Goal: Task Accomplishment & Management: Manage account settings

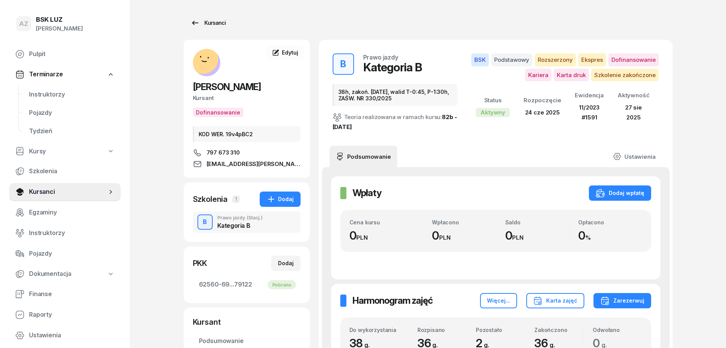
click at [211, 21] on div "Kursanci" at bounding box center [208, 22] width 35 height 9
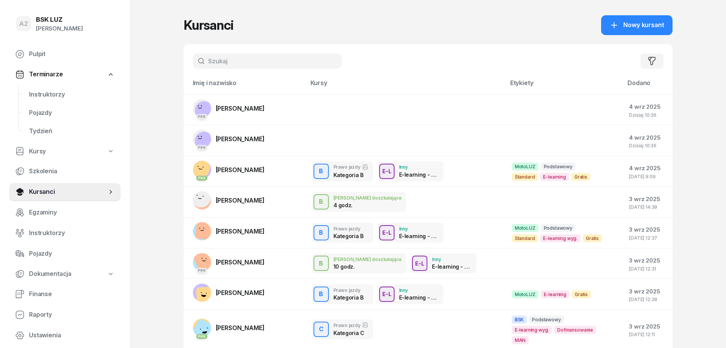
click at [264, 60] on input "text" at bounding box center [267, 60] width 149 height 15
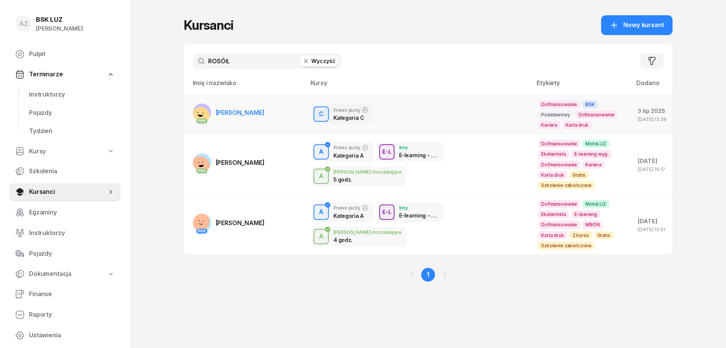
type input "ROSÓŁ"
click at [305, 108] on td "PKK [PERSON_NAME]" at bounding box center [245, 114] width 122 height 40
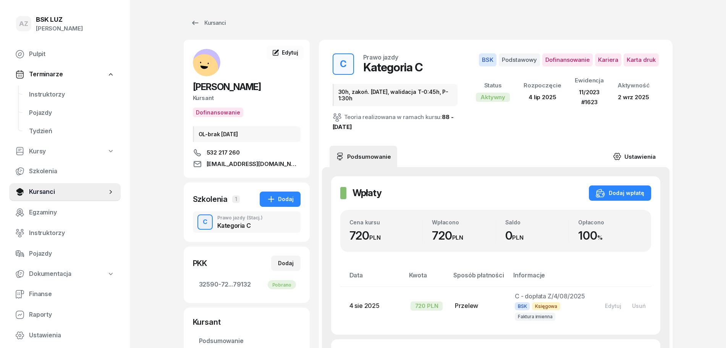
click at [639, 156] on link "Ustawienia" at bounding box center [634, 156] width 55 height 21
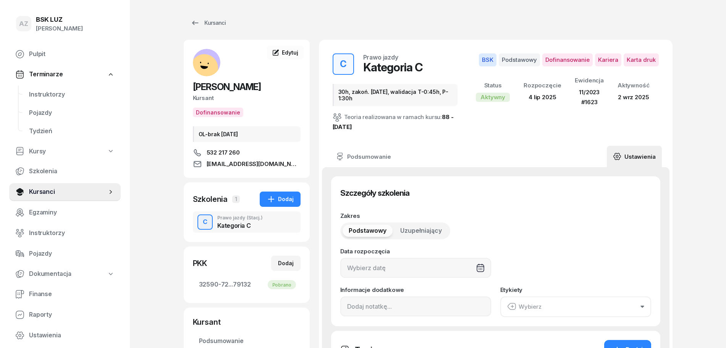
type input "[DATE]"
type input "30h, zakoń. [DATE], walidacja T-0:45h, P-1:30h"
type input "32590"
type input "72021"
type input "24663"
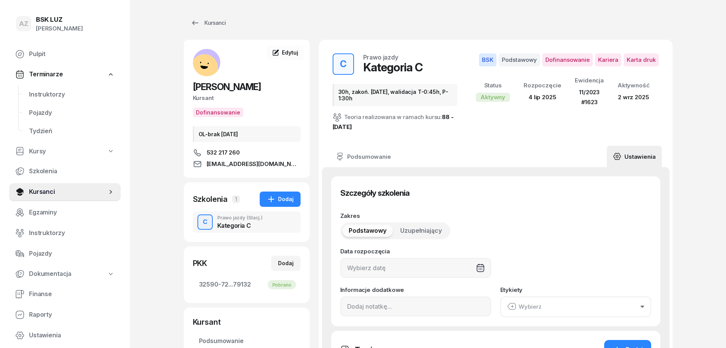
type input "79132"
type input "11/2023"
type input "1623"
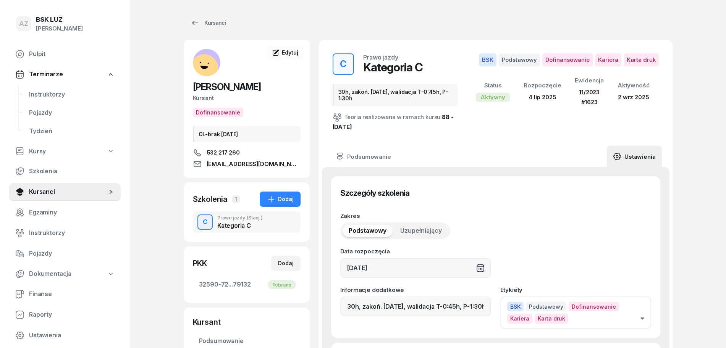
click at [642, 322] on button "BSK Podstawowy Dofinansowanie Kariera Karta druk" at bounding box center [575, 313] width 151 height 32
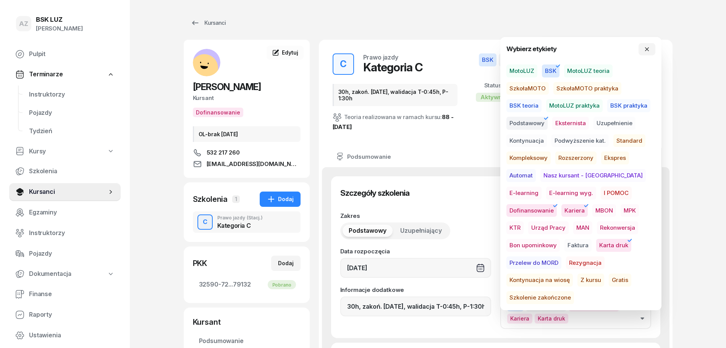
click at [574, 291] on span "Szkolenie zakończone" at bounding box center [540, 297] width 68 height 13
click at [646, 48] on icon "button" at bounding box center [647, 49] width 4 height 4
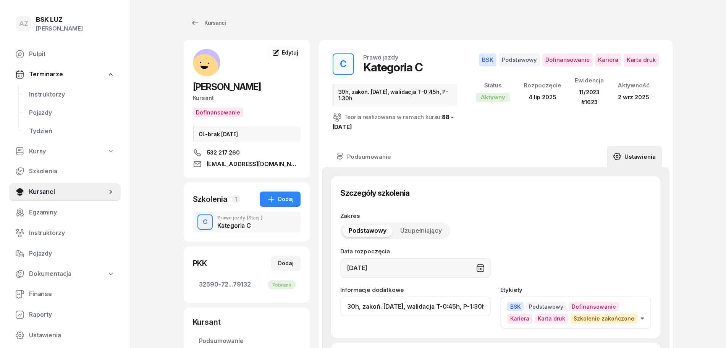
click at [451, 309] on input "30h, zakoń. [DATE], walidacja T-0:45h, P-1:30h" at bounding box center [415, 307] width 151 height 20
click at [450, 312] on input "30h, zakoń. [DATE], walidacja T-0:45h, P-1:30h" at bounding box center [415, 307] width 151 height 20
click at [486, 313] on input "30h, zakoń. [DATE], walid T-0:45h, P-1:30h" at bounding box center [415, 307] width 151 height 20
click at [487, 308] on input "30h, zakoń. [DATE], walid T-0:45h, P-1:30h" at bounding box center [415, 307] width 151 height 20
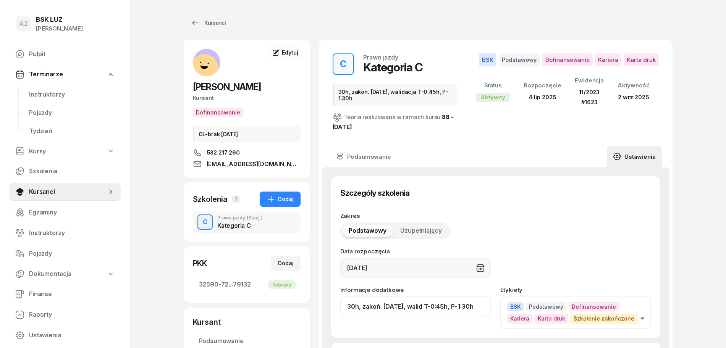
click at [487, 308] on input "30h, zakoń. [DATE], walid T-0:45h, P-1:30h" at bounding box center [415, 307] width 151 height 20
click at [410, 307] on input "30h, zakoń. [DATE], walid T-0:45h, P-1:30h" at bounding box center [415, 307] width 151 height 20
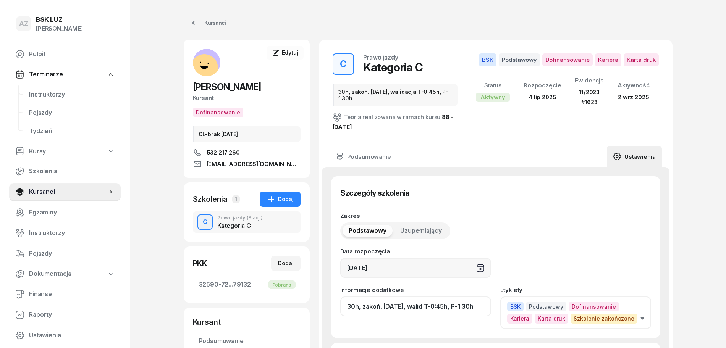
click at [484, 308] on input "30h, zakoń. [DATE], walid T-0:45h, P-1:30h" at bounding box center [415, 307] width 151 height 20
drag, startPoint x: 487, startPoint y: 309, endPoint x: 453, endPoint y: 311, distance: 34.0
click at [453, 311] on input "30h, zakoń. [DATE], walid T-0:45h, P-1:30h, ZAŚW. NR" at bounding box center [415, 307] width 151 height 20
click at [482, 310] on input "30h, zakoń. [DATE], walid T-0:45h, P-1:30h, ZAŚW. NR" at bounding box center [415, 307] width 151 height 20
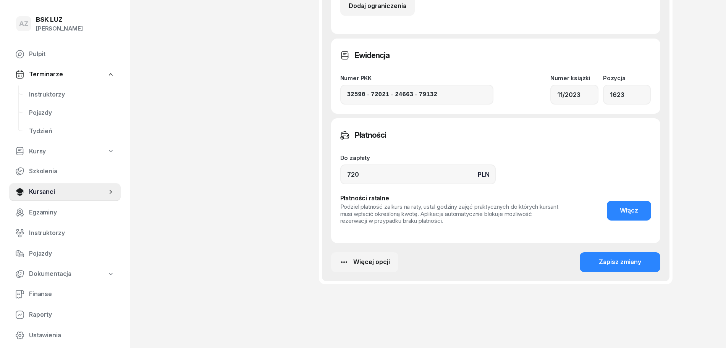
scroll to position [589, 0]
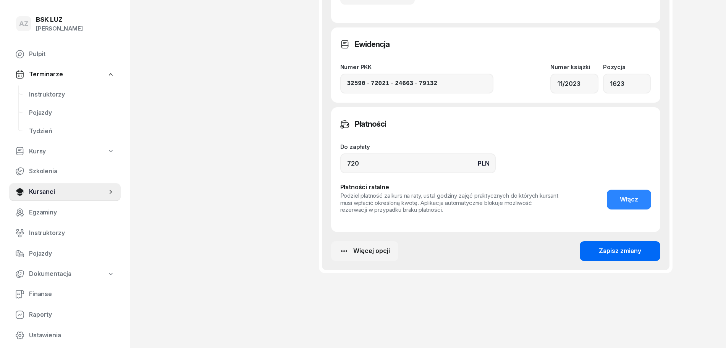
type input "30h, zakoń. [DATE], walid T-0:45h, P-1:30h, ZAŚW. NR 300/2025"
click at [624, 253] on div "Zapisz zmiany" at bounding box center [620, 251] width 42 height 10
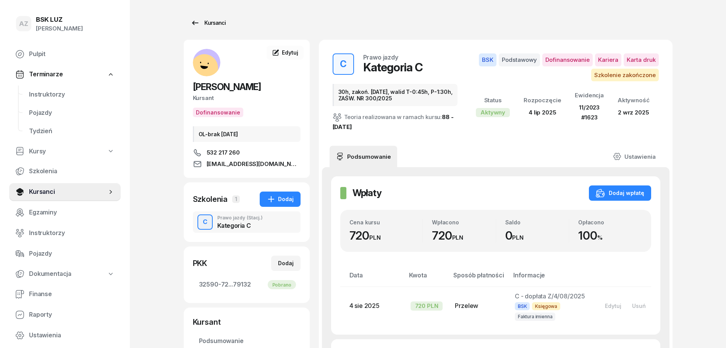
click at [217, 21] on div "Kursanci" at bounding box center [208, 22] width 35 height 9
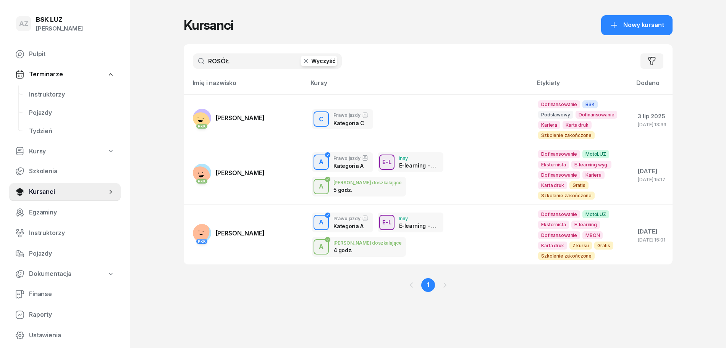
click at [324, 62] on button "Wyczyść" at bounding box center [319, 61] width 37 height 11
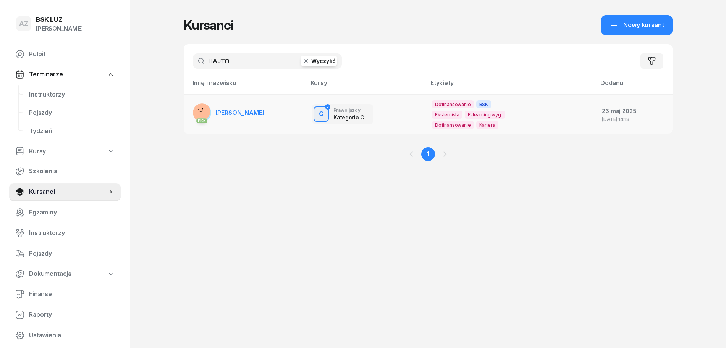
type input "HAJTO"
click at [254, 112] on span "[PERSON_NAME]" at bounding box center [240, 113] width 49 height 8
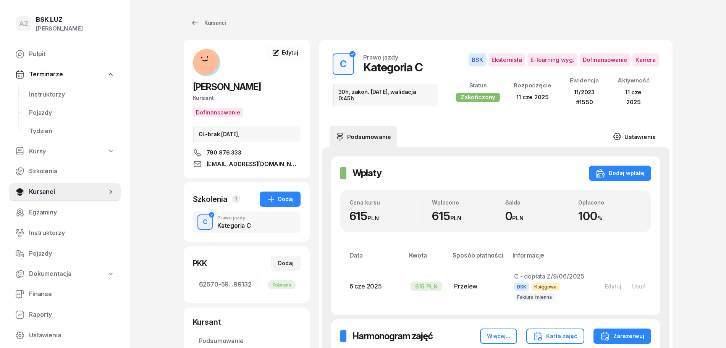
click at [639, 128] on link "Ustawienia" at bounding box center [634, 136] width 55 height 21
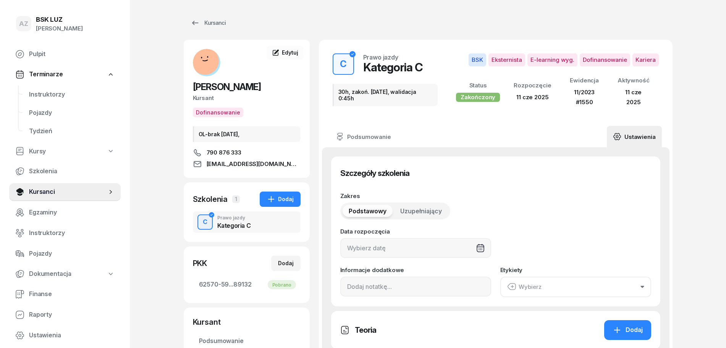
type input "[DATE]"
type input "30h, zakoń. [DATE], walidacja 0:45h"
type input "62570"
type input "59233"
type input "35633"
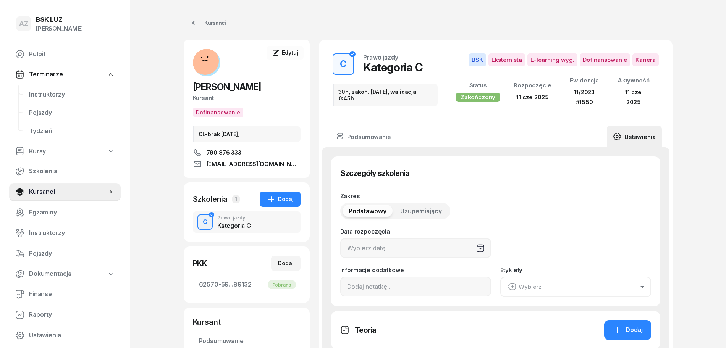
type input "89132"
type input "11/2023"
type input "1550"
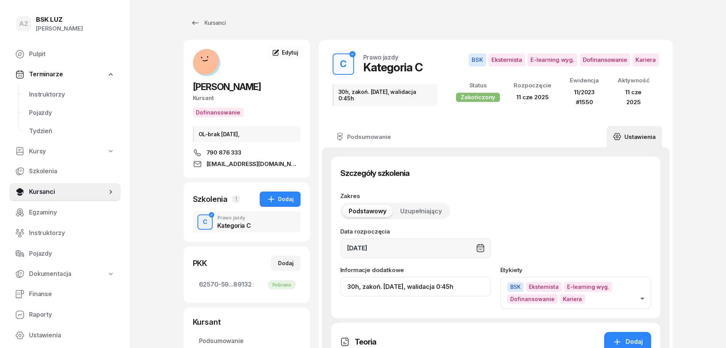
click at [461, 284] on input "30h, zakoń. [DATE], walidacja 0:45h" at bounding box center [415, 287] width 151 height 20
paste input "ZAŚW. NR"
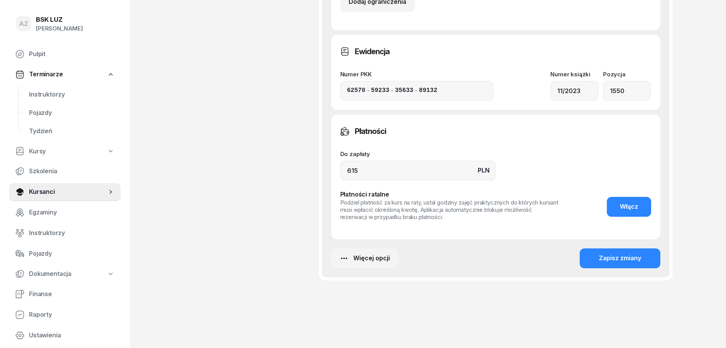
scroll to position [468, 0]
type input "30h, zakoń. [DATE], walidacja 0:45h, ZAŚW. NR 301/2025"
click at [625, 253] on div "Zapisz zmiany" at bounding box center [620, 258] width 42 height 10
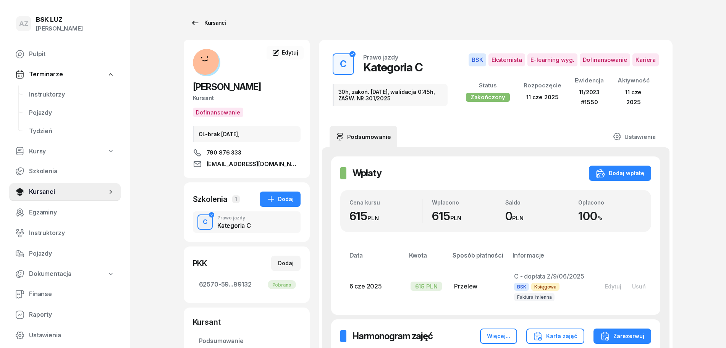
click at [216, 20] on div "Kursanci" at bounding box center [208, 22] width 35 height 9
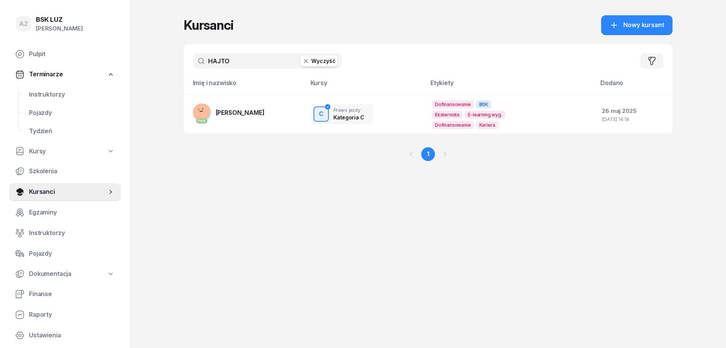
click at [324, 61] on button "Wyczyść" at bounding box center [319, 61] width 37 height 11
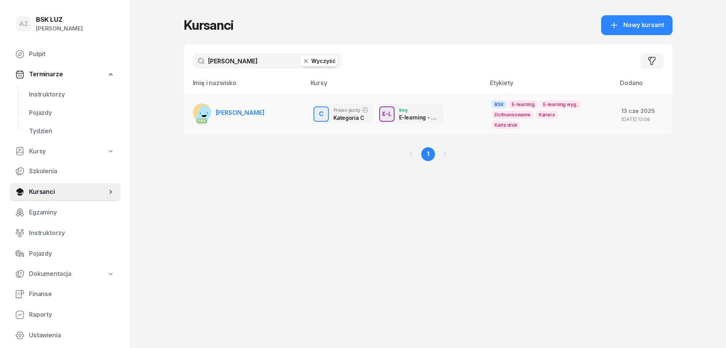
type input "[PERSON_NAME]"
click at [290, 110] on td "PKK [PERSON_NAME]" at bounding box center [245, 113] width 122 height 39
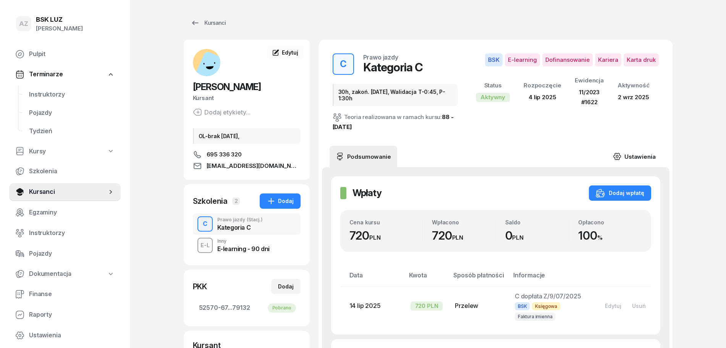
click at [647, 155] on link "Ustawienia" at bounding box center [634, 156] width 55 height 21
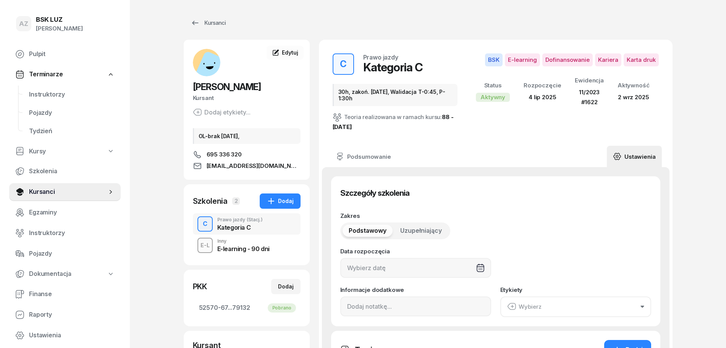
type input "[DATE]"
type input "30h, zakoń. [DATE], Walidacja T-0:45, P-1:30h"
type input "52570"
type input "67269"
type input "48033"
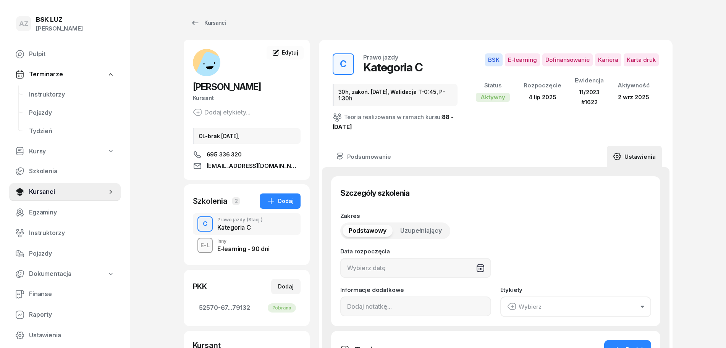
type input "79132"
type input "11/2023"
type input "1622"
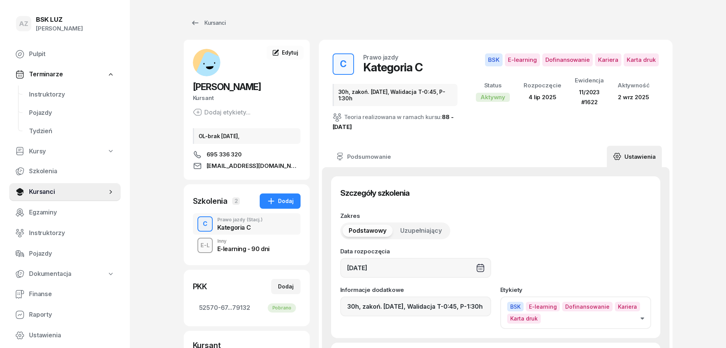
click at [643, 319] on icon "button" at bounding box center [642, 319] width 3 height 2
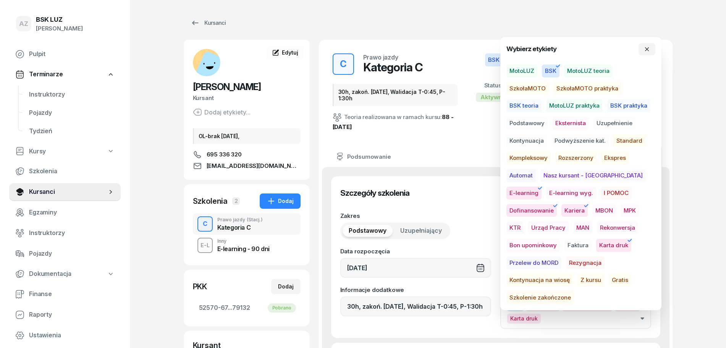
click at [574, 291] on span "Szkolenie zakończone" at bounding box center [540, 297] width 68 height 13
click at [649, 46] on icon "button" at bounding box center [647, 49] width 6 height 6
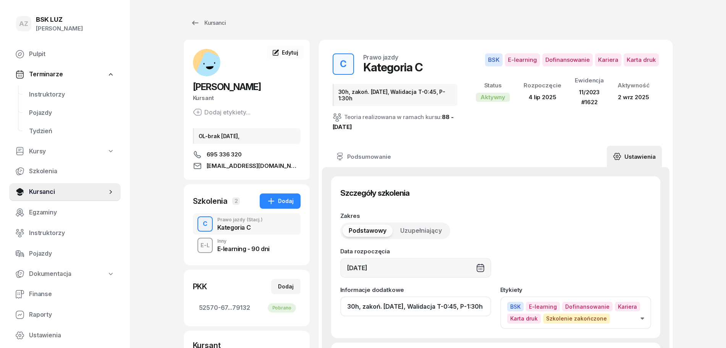
click at [449, 307] on input "30h, zakoń. [DATE], Walidacja T-0:45, P-1:30h" at bounding box center [415, 307] width 151 height 20
click at [488, 311] on input "30h, zakoń. [DATE], Walid T-0:45, P-1:30h" at bounding box center [415, 307] width 151 height 20
click at [409, 305] on input "30h, zakoń. [DATE], Walid T-0:45, P-1:30h" at bounding box center [415, 307] width 151 height 20
click at [482, 307] on input "30h, zakoń. [DATE], Walid T-0:45, P-1:30h" at bounding box center [415, 307] width 151 height 20
paste input "ZAŚW. NR"
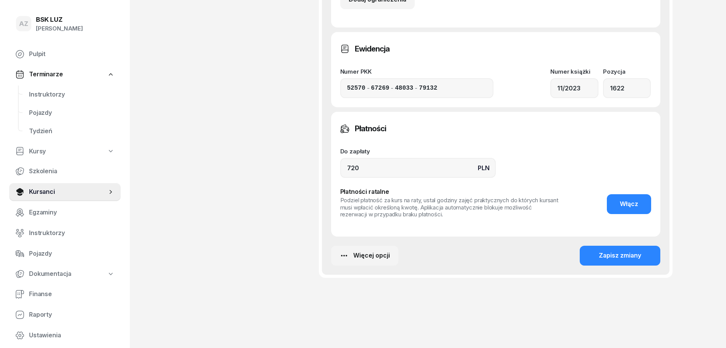
scroll to position [589, 0]
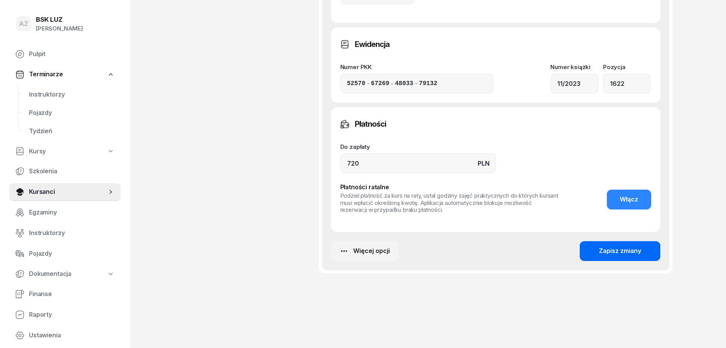
type input "30h, zakoń. [DATE], Walid T-0:45, P-1:30h, ZAŚW. NR 331/2025"
click at [619, 250] on div "Zapisz zmiany" at bounding box center [620, 251] width 42 height 10
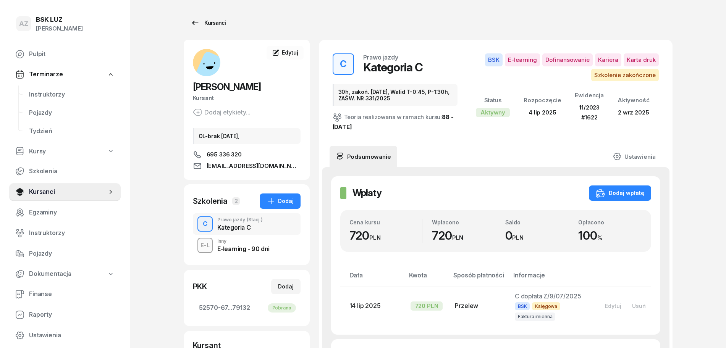
click at [212, 21] on div "Kursanci" at bounding box center [208, 22] width 35 height 9
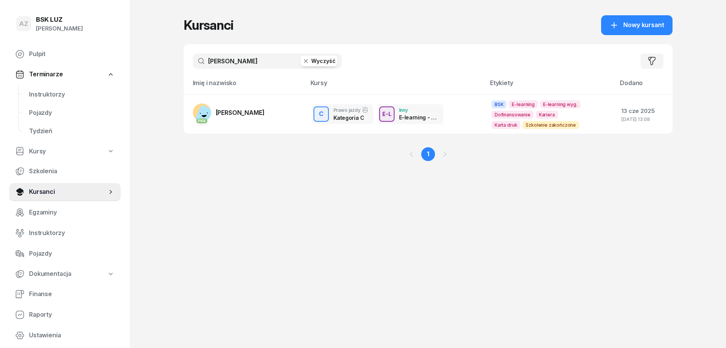
click at [324, 59] on button "Wyczyść" at bounding box center [319, 61] width 37 height 11
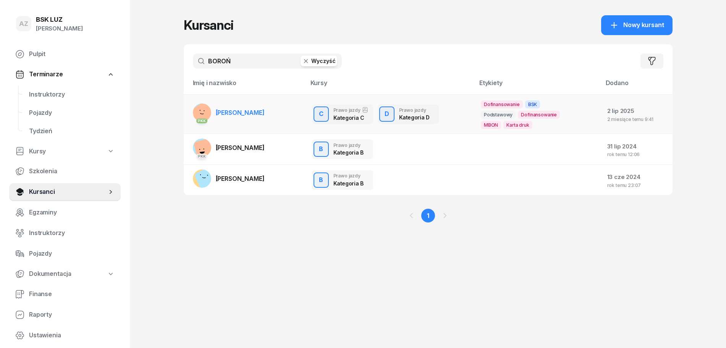
type input "BOROŃ"
click at [265, 108] on link "PKK [PERSON_NAME][GEOGRAPHIC_DATA]" at bounding box center [229, 113] width 72 height 18
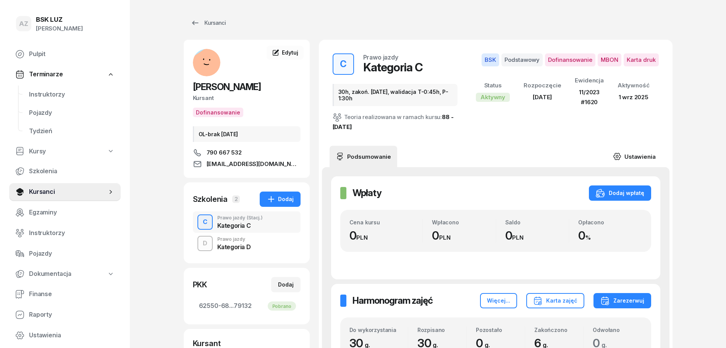
click at [639, 154] on link "Ustawienia" at bounding box center [634, 156] width 55 height 21
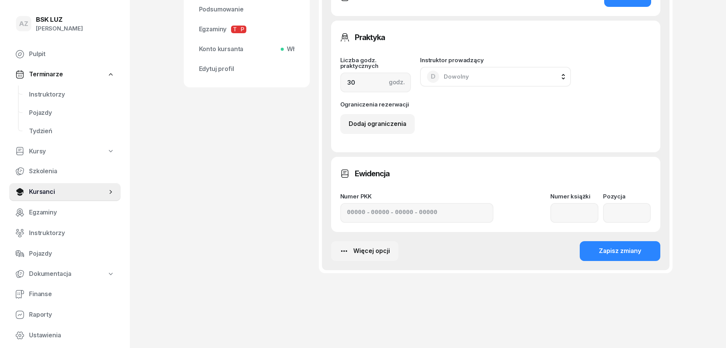
type input "[DATE]"
type input "30h, zakoń. [DATE], walidacja T-0:45h, P-1:30h"
type input "62550"
type input "68234"
type input "54553"
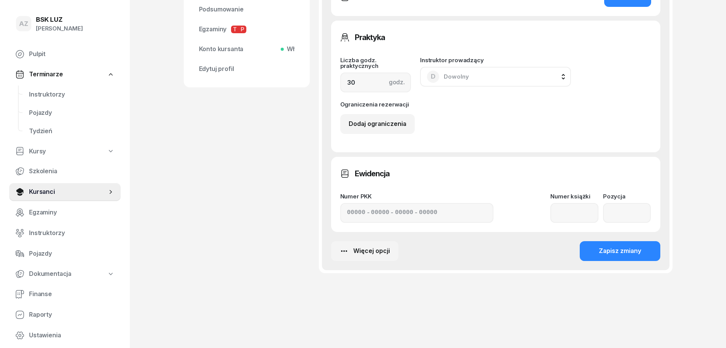
type input "79132"
type input "11/2023"
type input "1620"
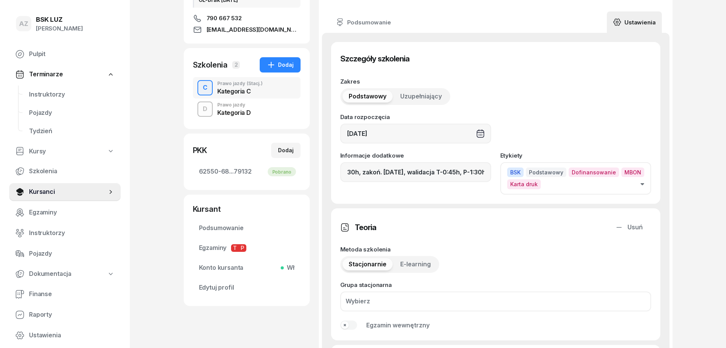
scroll to position [115, 0]
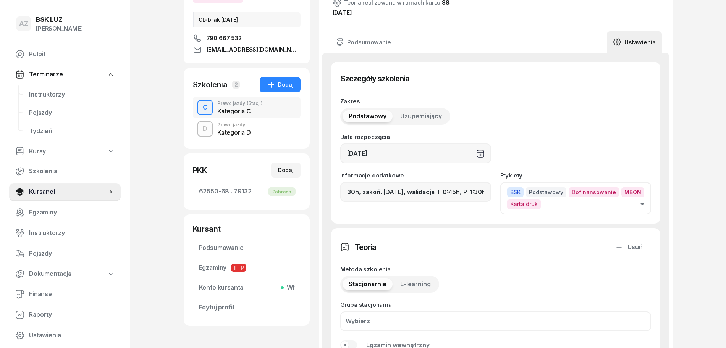
click at [644, 202] on button "BSK Podstawowy Dofinansowanie MBON Karta druk" at bounding box center [575, 198] width 151 height 32
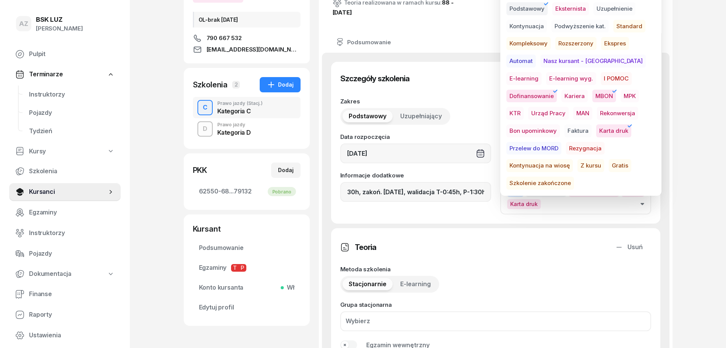
click at [563, 177] on span "Szkolenie zakończone" at bounding box center [540, 183] width 68 height 13
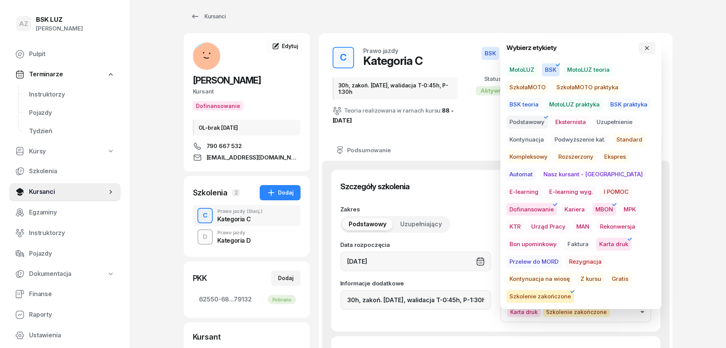
scroll to position [0, 0]
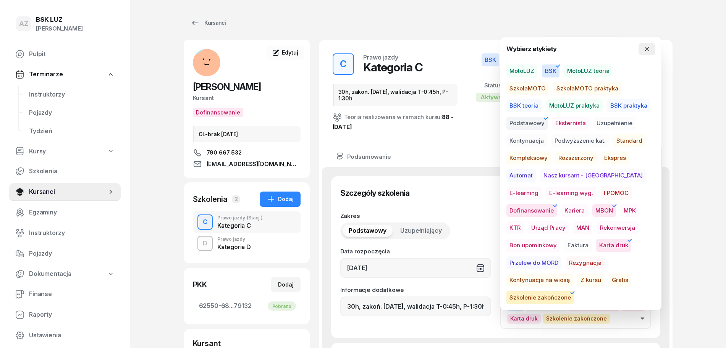
click at [650, 46] on button "button" at bounding box center [647, 49] width 17 height 12
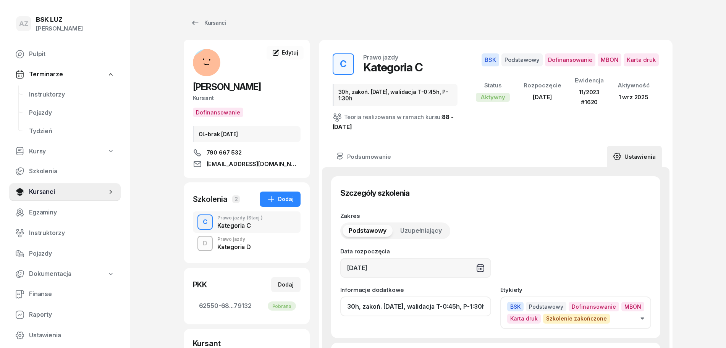
click at [411, 310] on input "30h, zakoń. [DATE], walidacja T-0:45h, P-1:30h" at bounding box center [415, 307] width 151 height 20
click at [442, 309] on input "30h, zakoń. [DATE], walidacja T-0:45h, P-1:30h" at bounding box center [415, 307] width 151 height 20
click at [484, 309] on input "30h, zakoń. [DATE], walid T-0:45h, P-1:30h" at bounding box center [415, 307] width 151 height 20
paste input "ZAŚW. NR"
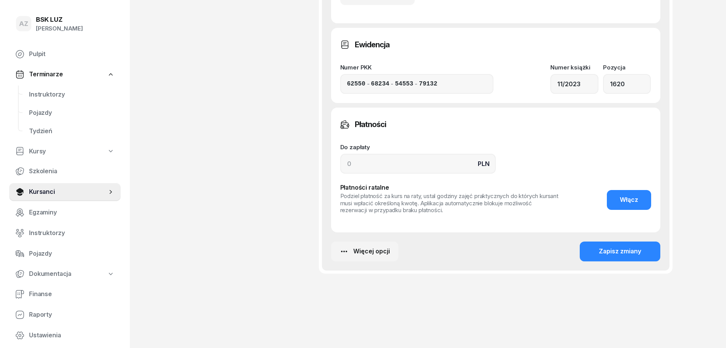
scroll to position [589, 0]
type input "30h, zakoń. [DATE], walid T-0:45h, P-1:30h, ZAŚW. NR 325/2025"
click at [628, 252] on div "Zapisz zmiany" at bounding box center [620, 251] width 42 height 10
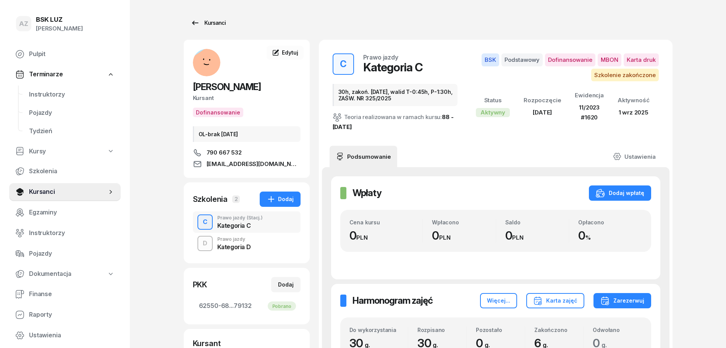
click at [213, 23] on div "Kursanci" at bounding box center [208, 22] width 35 height 9
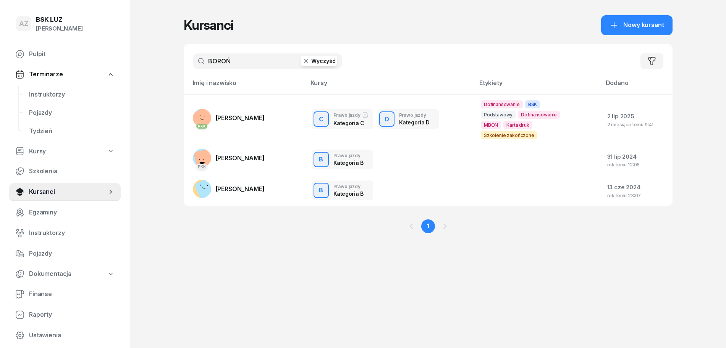
click at [320, 61] on button "Wyczyść" at bounding box center [319, 61] width 37 height 11
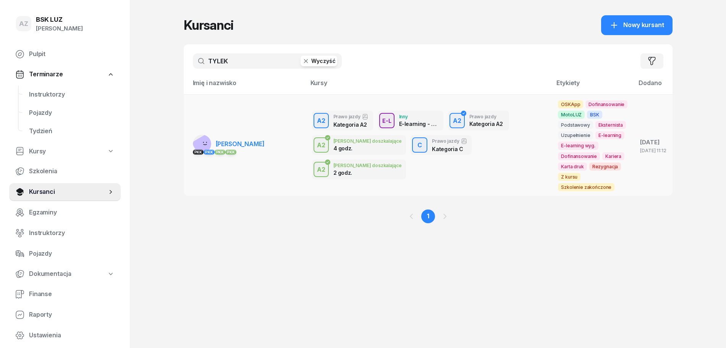
type input "TYLEK"
click at [249, 144] on span "[PERSON_NAME]" at bounding box center [240, 144] width 49 height 8
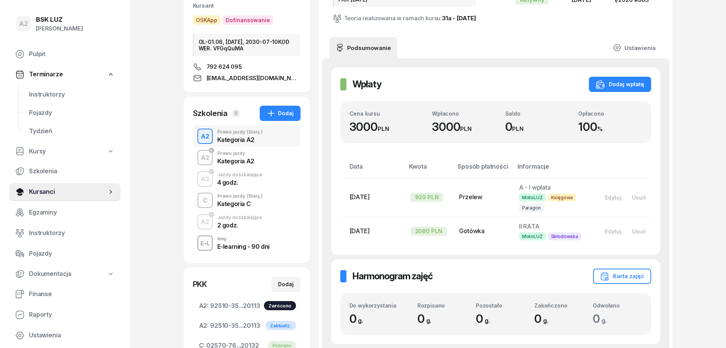
scroll to position [95, 0]
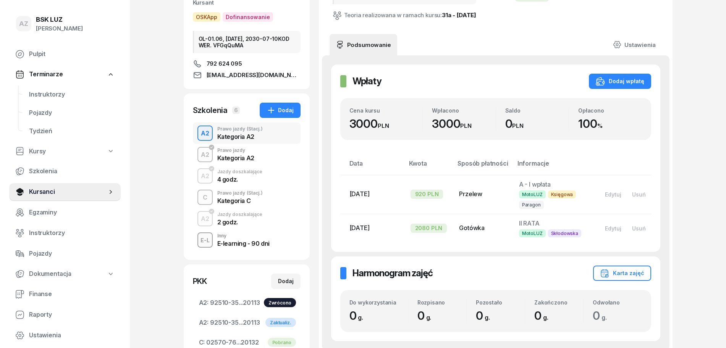
click at [237, 196] on div "Prawo jazdy (Stacj.)" at bounding box center [239, 193] width 45 height 5
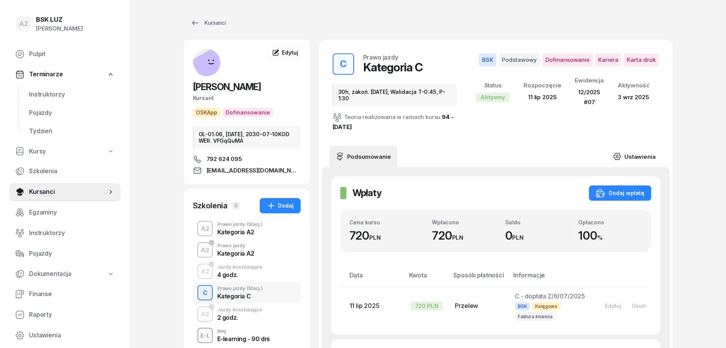
click at [638, 154] on link "Ustawienia" at bounding box center [634, 156] width 55 height 21
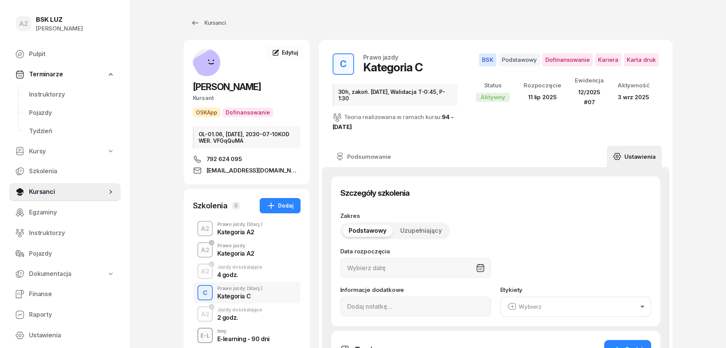
type input "[DATE]"
type input "30h, zakoń. [DATE], Walidacja T-0:45, P-1:30"
type input "02570"
type input "76115"
type input "38833"
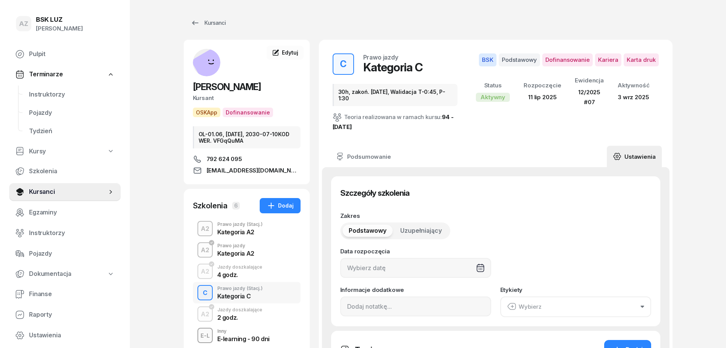
type input "20132"
type input "12/2025"
type input "07"
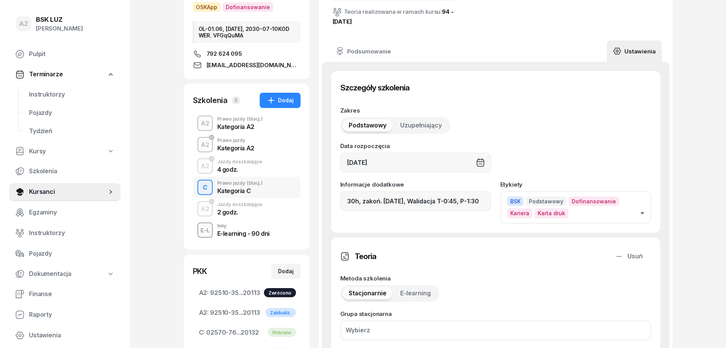
scroll to position [143, 0]
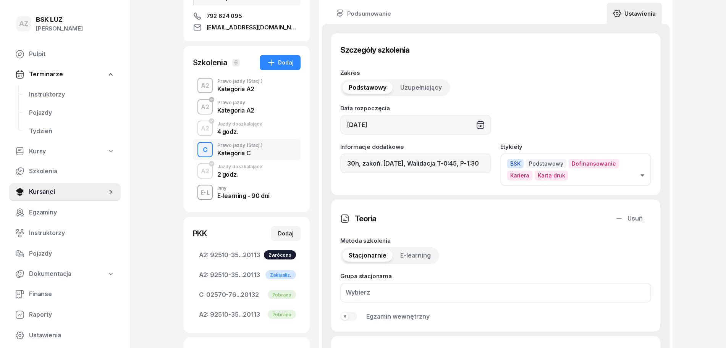
click at [642, 175] on icon "button" at bounding box center [642, 176] width 3 height 2
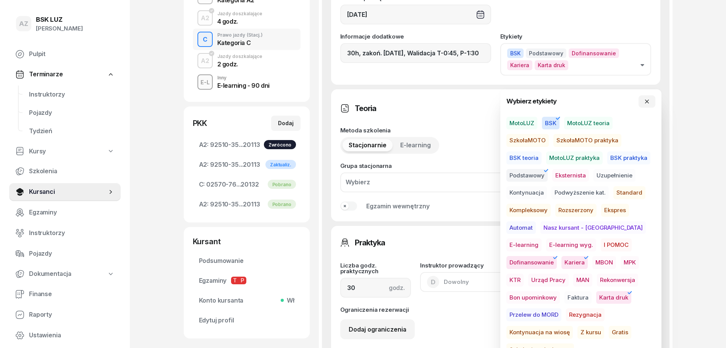
scroll to position [334, 0]
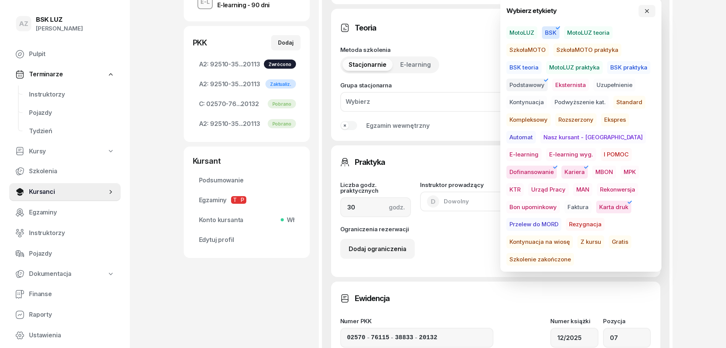
click at [560, 253] on span "Szkolenie zakończone" at bounding box center [540, 259] width 68 height 13
click at [651, 7] on button "button" at bounding box center [647, 11] width 17 height 12
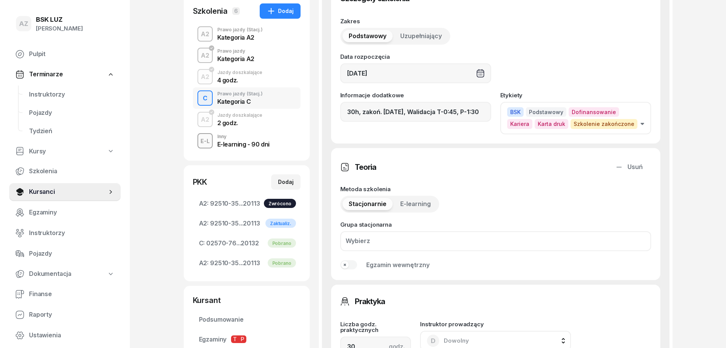
scroll to position [191, 0]
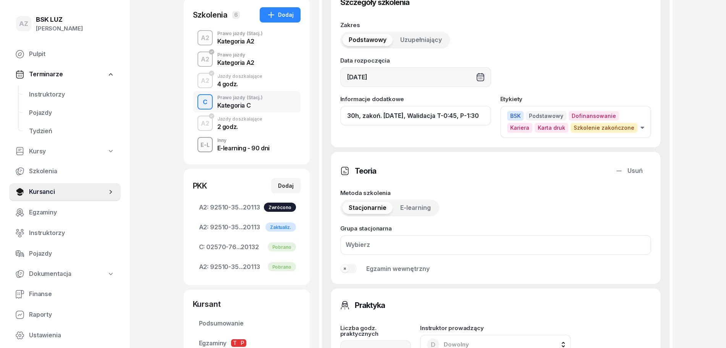
click at [447, 118] on input "30h, zakoń. [DATE], Walidacja T-0:45, P-1:30" at bounding box center [415, 116] width 151 height 20
click at [409, 118] on input "30h, zakoń. [DATE], Walid T-0:45, P-1:30" at bounding box center [415, 116] width 151 height 20
click at [480, 120] on input "30h, zakoń. [DATE], Walid T-0:45, P-1:30" at bounding box center [415, 116] width 151 height 20
paste input "ZAŚW. NR"
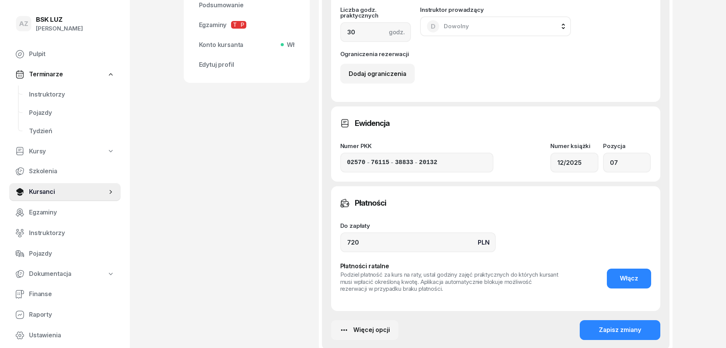
scroll to position [589, 0]
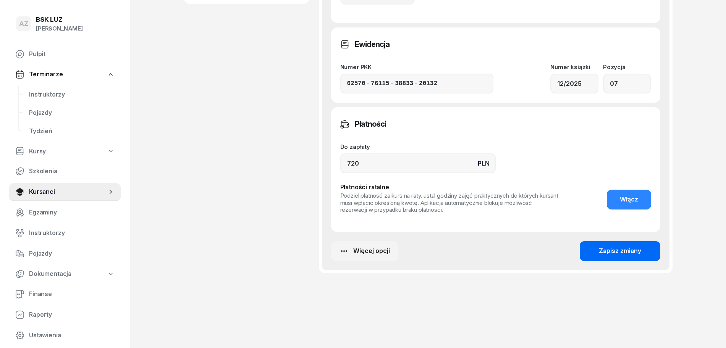
type input "30h, zakoń. [DATE], Walid T-0:45, P-1:30, ZAŚW. NR 327/2025"
click at [627, 251] on div "Zapisz zmiany" at bounding box center [620, 251] width 42 height 10
